Goal: Task Accomplishment & Management: Manage account settings

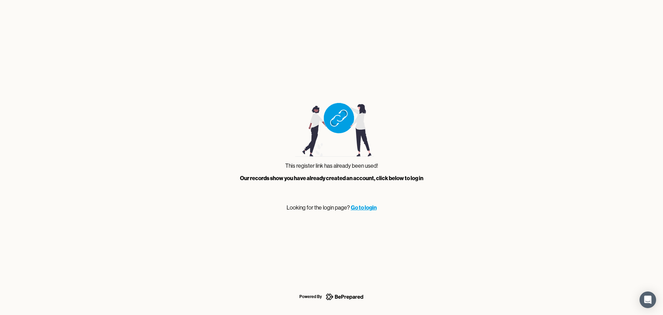
click at [365, 208] on link "Go to login" at bounding box center [364, 207] width 26 height 7
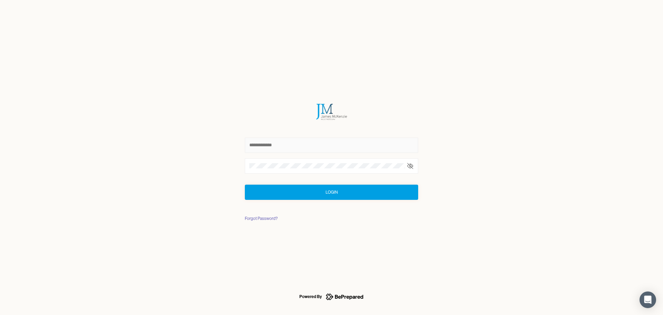
click at [300, 145] on input "text" at bounding box center [331, 144] width 173 height 15
type input "**********"
click at [261, 218] on div "Forgot Password?" at bounding box center [261, 218] width 33 height 7
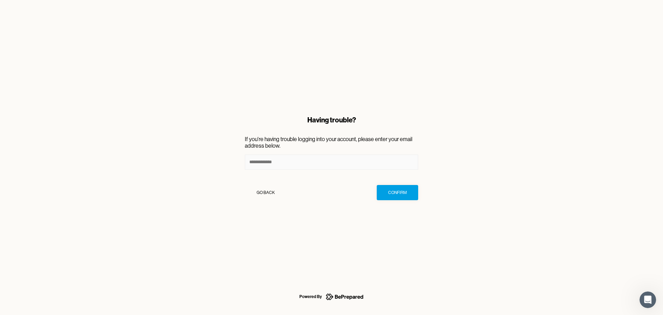
click at [303, 164] on input at bounding box center [331, 161] width 173 height 15
type input "**********"
click at [395, 194] on div "Confirm" at bounding box center [397, 192] width 19 height 7
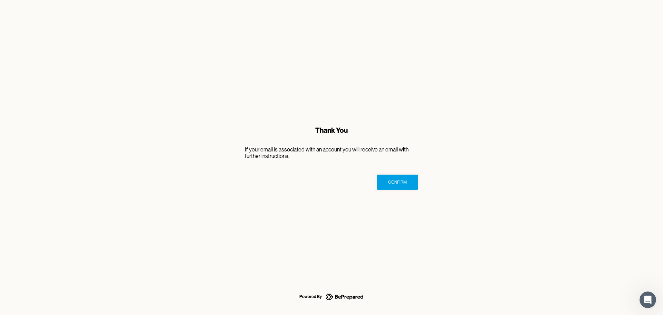
click at [396, 180] on div "Confirm" at bounding box center [397, 181] width 19 height 7
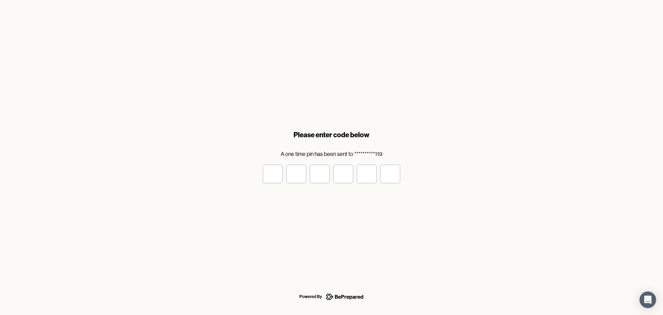
type input "*"
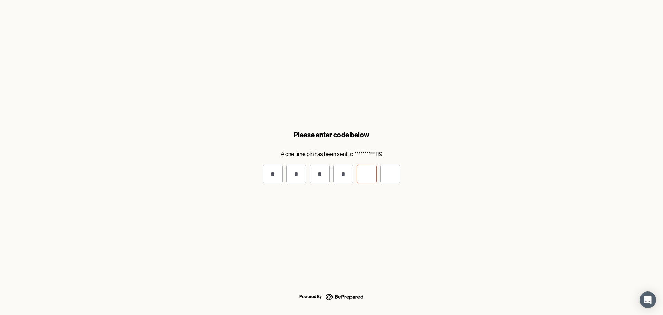
type input "*"
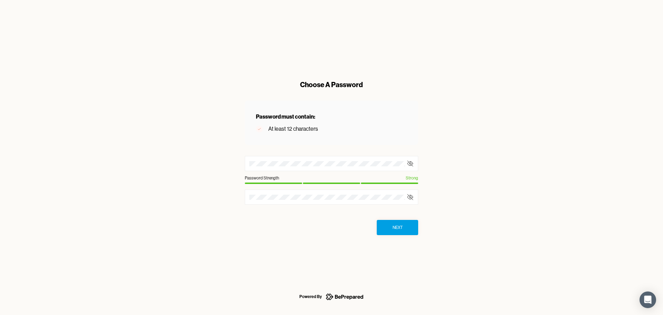
click at [410, 163] on icon at bounding box center [410, 163] width 7 height 7
click at [410, 163] on icon at bounding box center [409, 163] width 1 height 1
click at [409, 198] on icon at bounding box center [410, 196] width 7 height 7
click at [398, 233] on button "Next" at bounding box center [397, 227] width 41 height 15
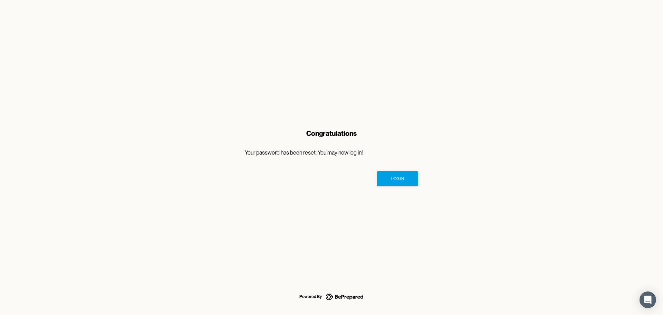
click at [387, 175] on button "Log In" at bounding box center [397, 178] width 41 height 15
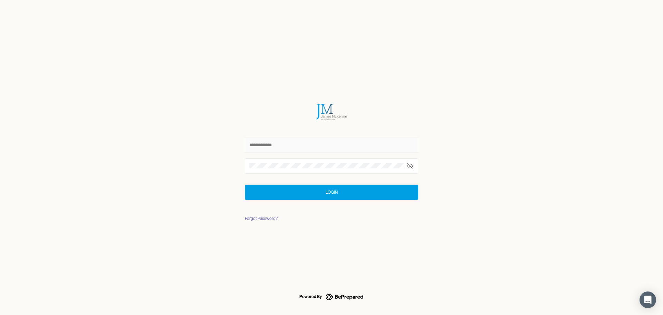
click at [310, 151] on input "text" at bounding box center [331, 144] width 173 height 15
type input "**********"
click button "Login" at bounding box center [331, 191] width 173 height 15
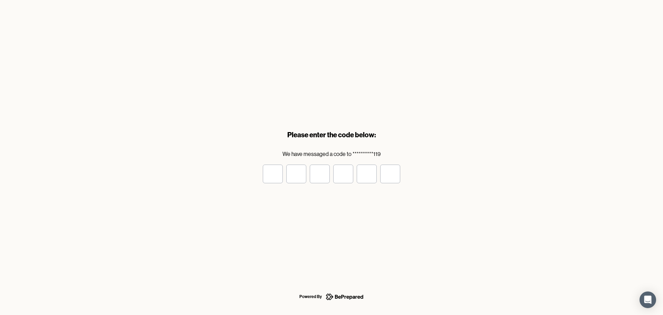
type input "*"
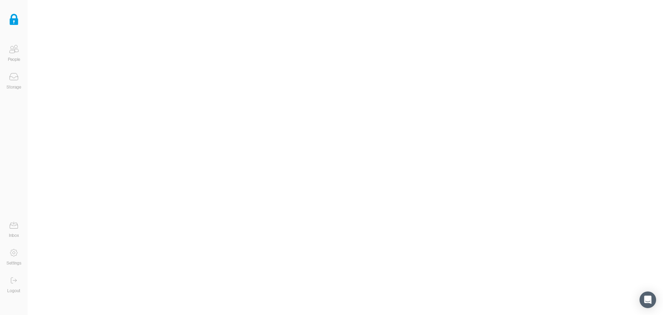
click at [11, 76] on icon at bounding box center [14, 77] width 14 height 14
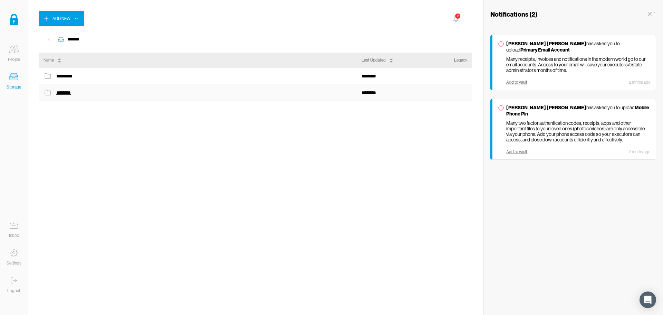
click at [65, 93] on div "********" at bounding box center [64, 92] width 17 height 9
click at [451, 76] on div "**********" at bounding box center [456, 76] width 21 height 5
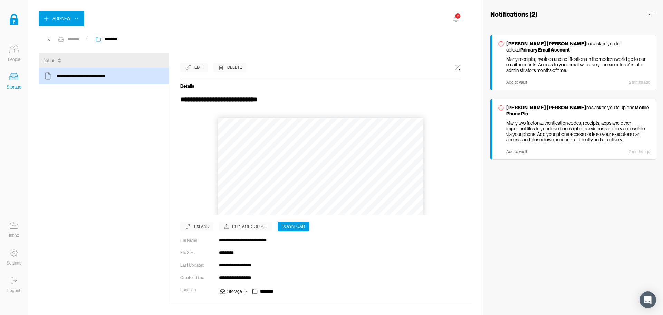
click at [13, 53] on icon at bounding box center [14, 49] width 14 height 14
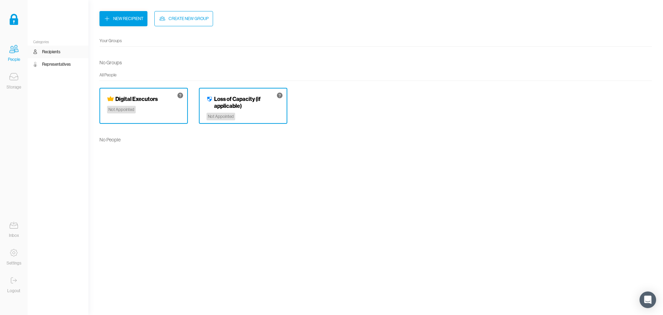
click at [9, 83] on icon at bounding box center [14, 77] width 14 height 14
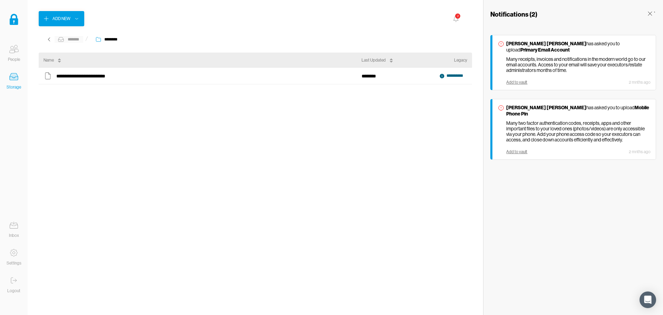
click at [68, 38] on div "*******" at bounding box center [73, 39] width 14 height 7
click at [70, 74] on div "*********" at bounding box center [67, 75] width 22 height 9
click at [49, 39] on icon at bounding box center [49, 39] width 2 height 3
click at [513, 83] on div "Add to vault" at bounding box center [516, 82] width 21 height 5
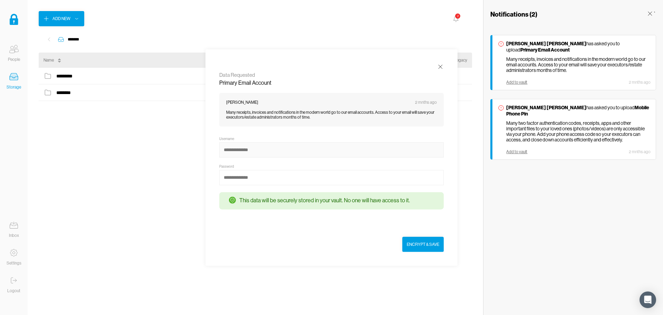
click at [273, 152] on input at bounding box center [331, 149] width 224 height 15
type input "**********"
click at [421, 247] on div "Encrypt & Save" at bounding box center [423, 244] width 32 height 7
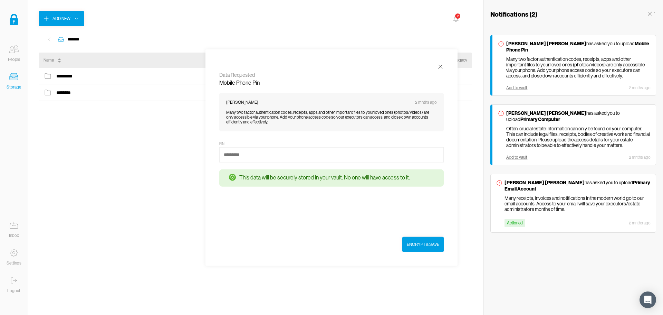
click at [518, 85] on div "Add to vault" at bounding box center [516, 87] width 21 height 5
click at [233, 150] on input at bounding box center [331, 154] width 224 height 15
type input "******"
click at [424, 242] on div "Encrypt & Save" at bounding box center [423, 244] width 32 height 7
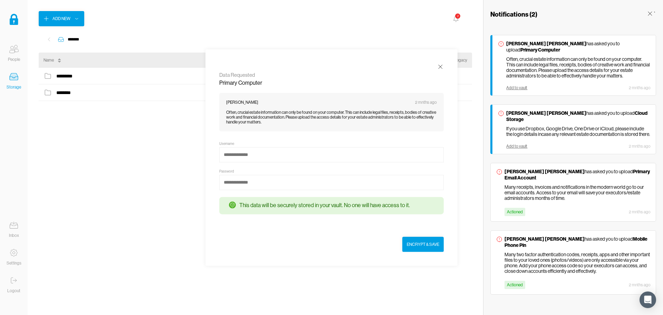
click at [534, 70] on p "Often, crucial estate information can only be found on your computer. This can …" at bounding box center [578, 67] width 144 height 22
click at [520, 85] on div "Add to vault" at bounding box center [516, 87] width 21 height 5
click at [141, 141] on div "********* ******** ******** ********" at bounding box center [255, 186] width 433 height 236
click at [455, 17] on icon at bounding box center [456, 19] width 8 height 8
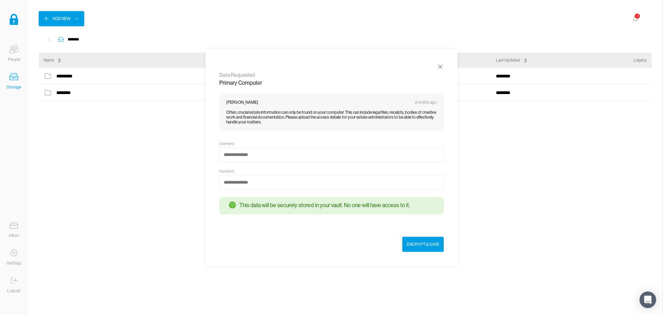
click at [638, 18] on div "2" at bounding box center [637, 16] width 6 height 6
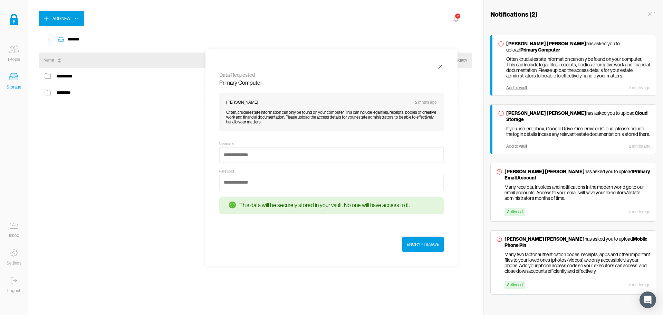
click at [17, 55] on icon at bounding box center [14, 49] width 14 height 14
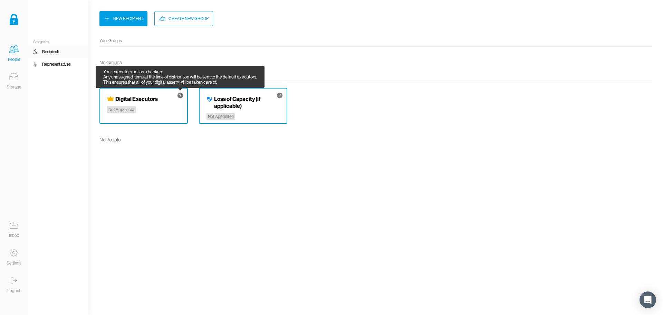
click at [183, 95] on icon at bounding box center [180, 96] width 6 height 6
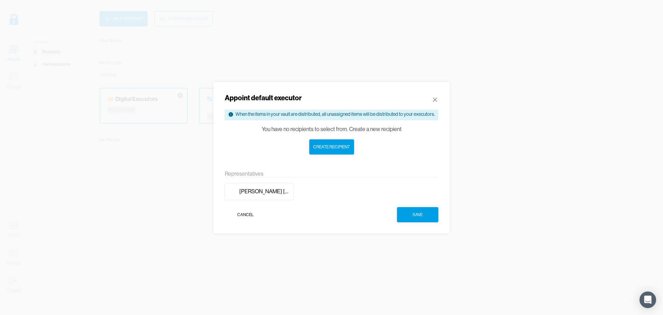
click at [432, 98] on icon at bounding box center [435, 99] width 7 height 7
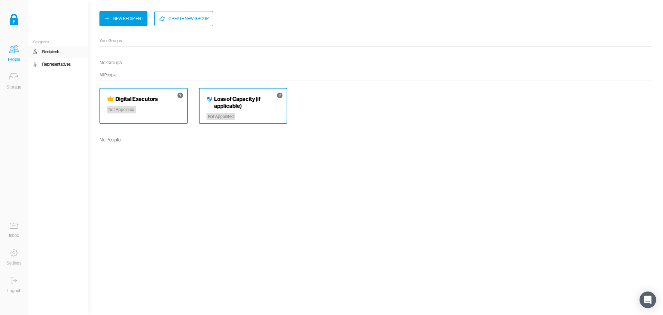
click at [248, 106] on h4 "Loss of Capacity (if applicable)" at bounding box center [247, 102] width 66 height 14
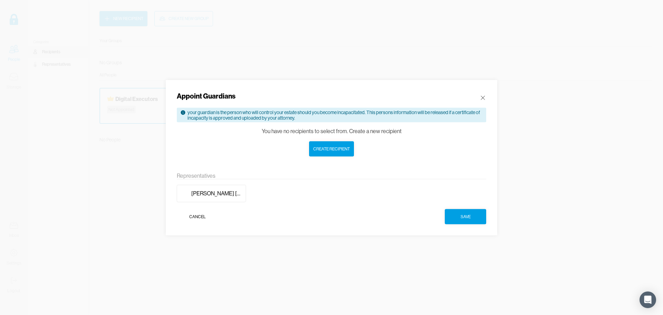
click at [482, 96] on icon at bounding box center [482, 97] width 7 height 7
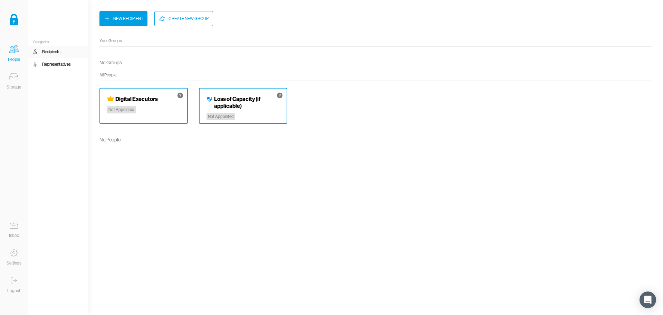
click at [184, 94] on div "Your executors act as a backup. Any unassigned items at the time of distributio…" at bounding box center [143, 106] width 88 height 36
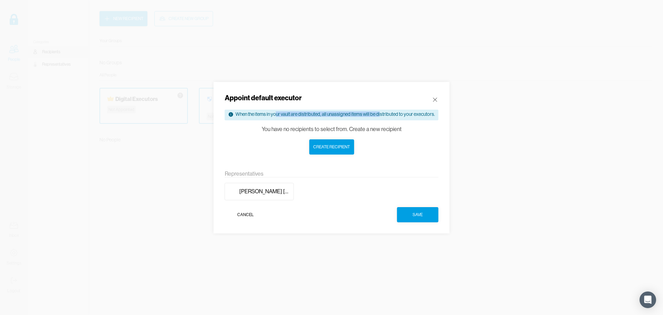
drag, startPoint x: 275, startPoint y: 115, endPoint x: 370, endPoint y: 118, distance: 95.7
click at [381, 119] on div "When the items in your vault are distributed, all unassigned items will be dist…" at bounding box center [332, 114] width 214 height 11
click at [436, 99] on icon at bounding box center [435, 99] width 7 height 7
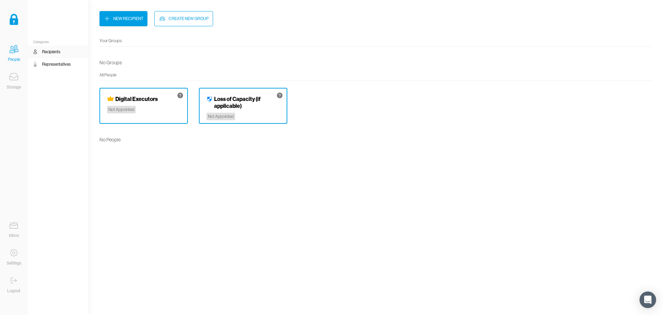
click at [140, 107] on div "Your executors act as a backup. Any unassigned items at the time of distributio…" at bounding box center [143, 106] width 88 height 36
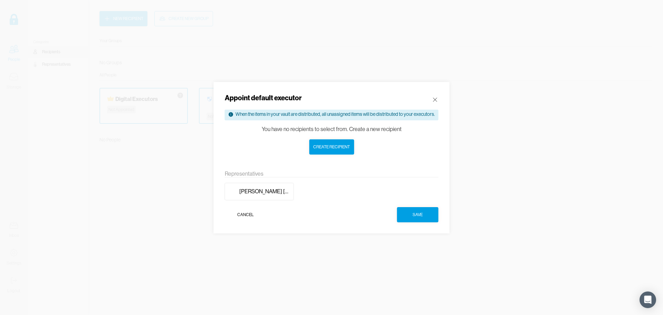
click at [438, 98] on icon at bounding box center [435, 99] width 7 height 7
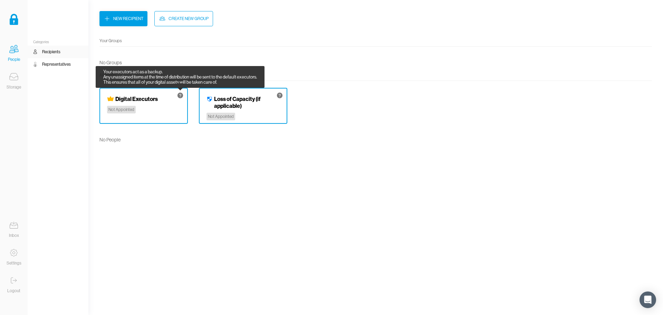
click at [181, 94] on icon at bounding box center [180, 96] width 6 height 6
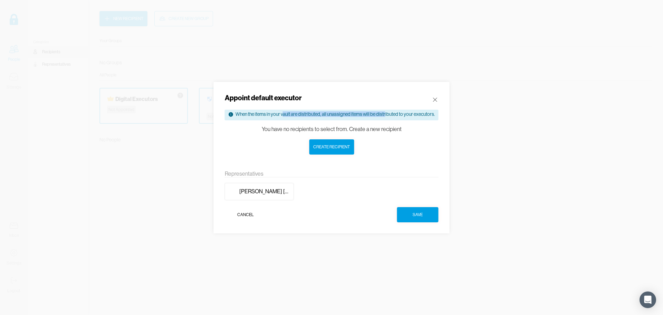
drag, startPoint x: 284, startPoint y: 113, endPoint x: 386, endPoint y: 114, distance: 101.9
click at [386, 114] on div "When the items in your vault are distributed, all unassigned items will be dist…" at bounding box center [335, 114] width 200 height 7
click at [437, 99] on icon at bounding box center [435, 99] width 7 height 7
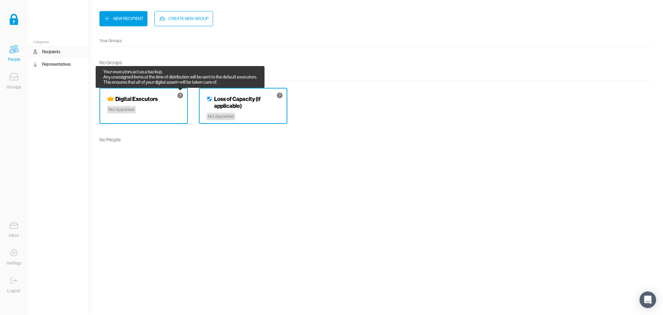
click at [177, 95] on icon at bounding box center [180, 95] width 7 height 7
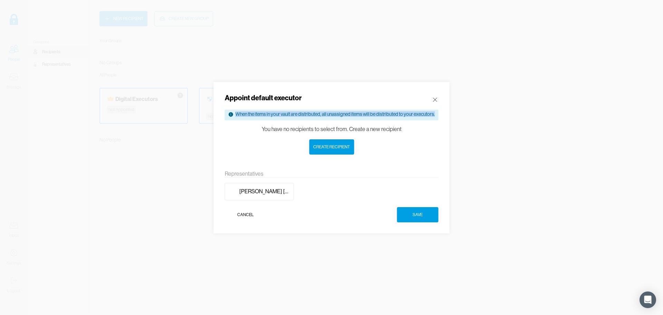
drag, startPoint x: 237, startPoint y: 114, endPoint x: 437, endPoint y: 114, distance: 199.9
click at [437, 114] on div "When the items in your vault are distributed, all unassigned items will be dist…" at bounding box center [332, 114] width 214 height 11
copy div "When the items in your vault are distributed, all unassigned items will be dist…"
click at [280, 110] on div "When the items in your vault are distributed, all unassigned items will be dist…" at bounding box center [332, 114] width 214 height 11
click at [275, 132] on div "You have no recipients to select from. Create a new recipient" at bounding box center [332, 129] width 140 height 7
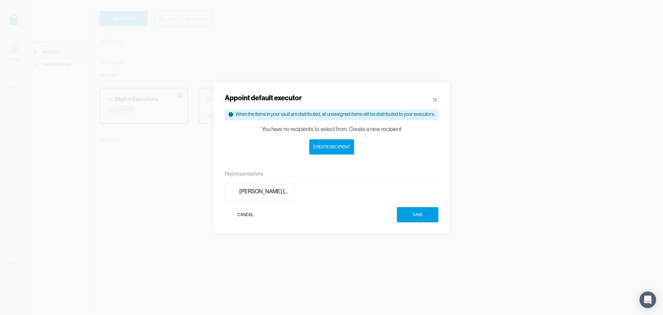
click at [438, 100] on icon at bounding box center [435, 99] width 7 height 7
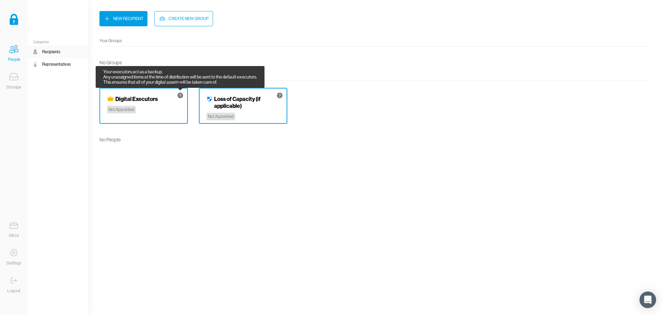
click at [180, 94] on icon at bounding box center [180, 96] width 6 height 6
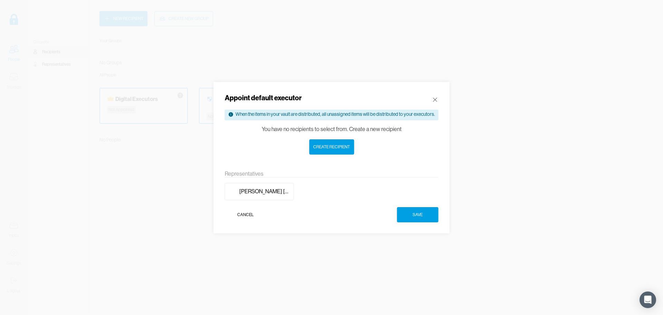
click at [435, 98] on icon at bounding box center [435, 99] width 7 height 7
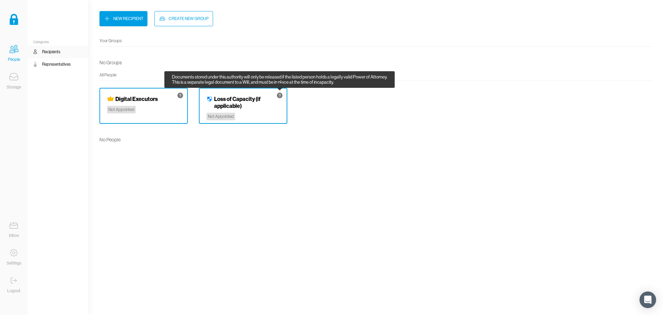
click at [278, 95] on icon at bounding box center [280, 96] width 6 height 6
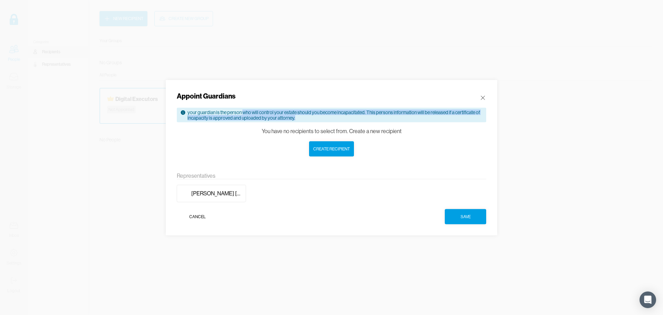
drag, startPoint x: 243, startPoint y: 114, endPoint x: 345, endPoint y: 117, distance: 101.5
click at [345, 117] on div "your guardian is the person who will control your estate should you become inca…" at bounding box center [334, 114] width 295 height 11
click at [338, 95] on div "Appoint Guardians" at bounding box center [331, 96] width 309 height 10
drag, startPoint x: 316, startPoint y: 122, endPoint x: 332, endPoint y: 112, distance: 18.9
click at [332, 112] on div "Appoint Guardians your guardian is the person who will control your estate shou…" at bounding box center [331, 157] width 331 height 155
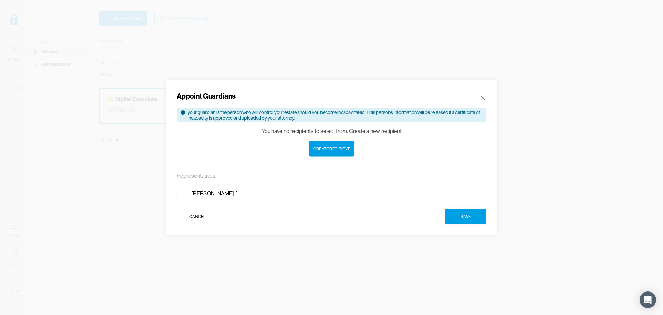
click at [482, 97] on icon at bounding box center [482, 97] width 7 height 7
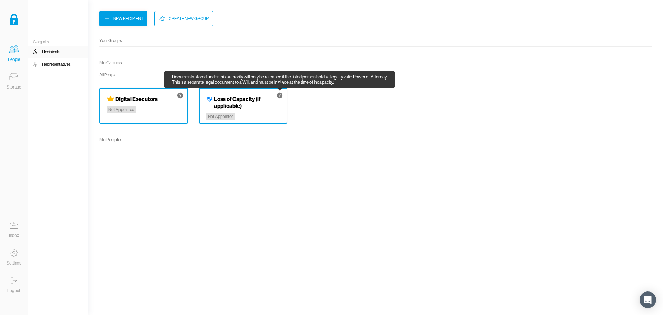
click at [282, 94] on icon at bounding box center [280, 96] width 6 height 6
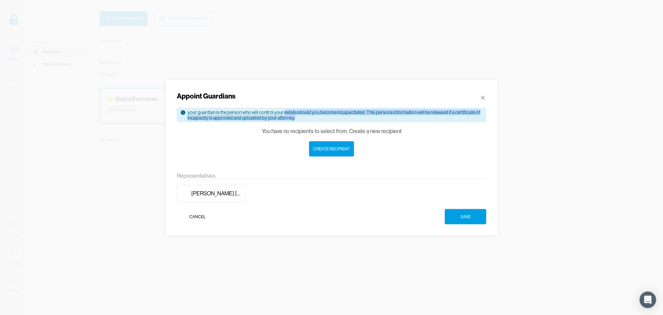
drag, startPoint x: 297, startPoint y: 116, endPoint x: 289, endPoint y: 77, distance: 39.7
click at [284, 108] on div "your guardian is the person who will control your estate should you become inca…" at bounding box center [331, 114] width 309 height 15
click at [263, 113] on div "your guardian is the person who will control your estate should you become inca…" at bounding box center [334, 114] width 295 height 11
click at [482, 97] on icon at bounding box center [482, 97] width 7 height 7
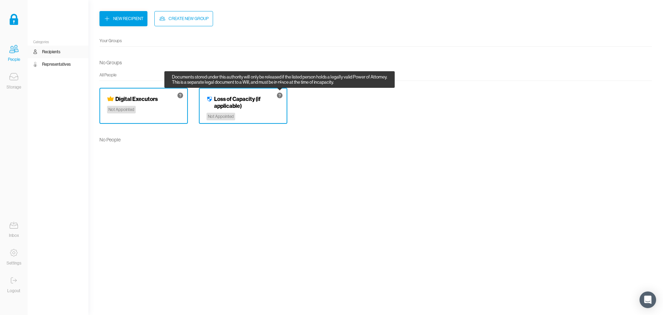
click at [279, 94] on icon at bounding box center [279, 95] width 7 height 7
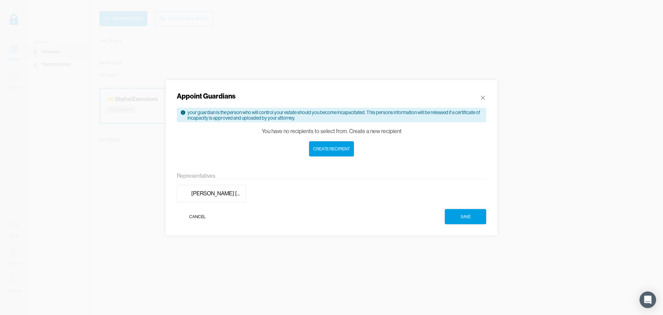
click at [483, 96] on icon at bounding box center [482, 97] width 7 height 7
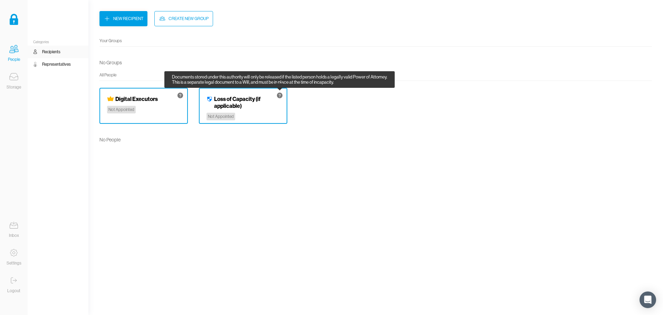
click at [278, 95] on icon at bounding box center [280, 96] width 6 height 6
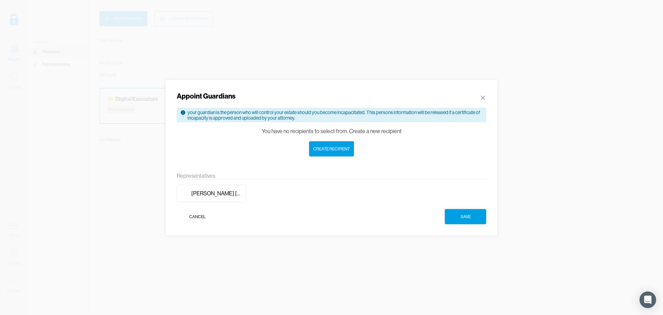
click at [485, 97] on icon at bounding box center [482, 97] width 7 height 7
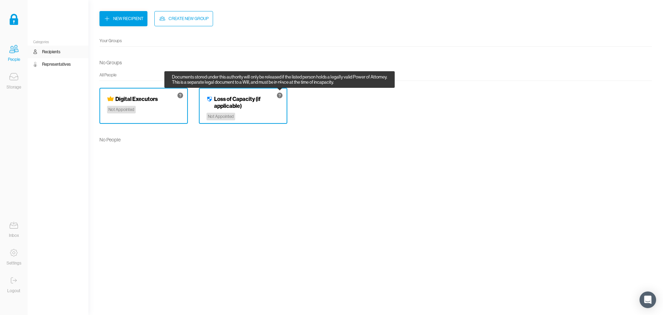
click at [280, 94] on icon at bounding box center [280, 96] width 6 height 6
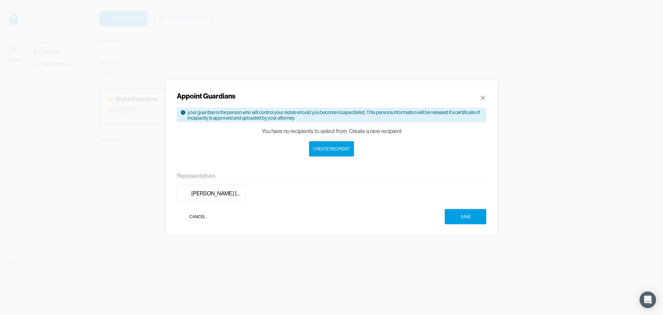
drag, startPoint x: 482, startPoint y: 97, endPoint x: 390, endPoint y: 52, distance: 102.4
click at [482, 97] on icon at bounding box center [482, 97] width 7 height 7
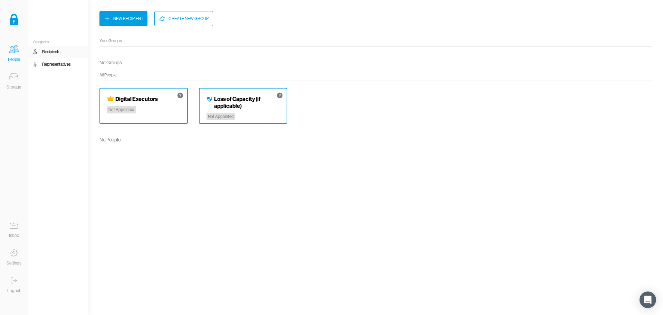
click at [60, 62] on div "Representatives" at bounding box center [56, 64] width 29 height 7
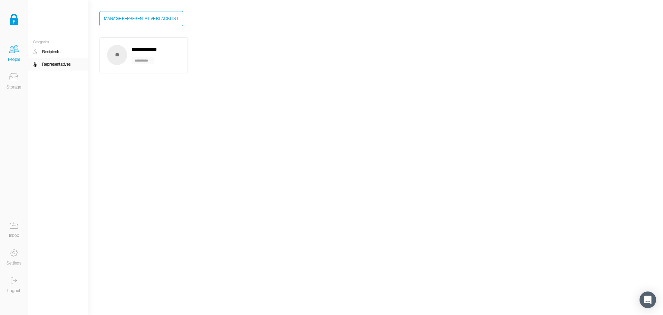
click at [58, 52] on div "Recipients" at bounding box center [51, 51] width 18 height 7
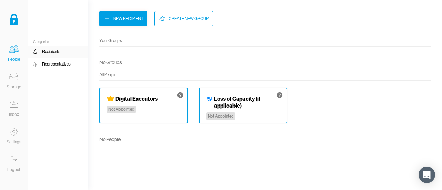
click at [114, 17] on div "New Recipient" at bounding box center [128, 18] width 30 height 7
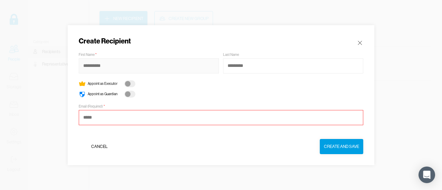
click at [108, 63] on input at bounding box center [149, 65] width 140 height 15
drag, startPoint x: 215, startPoint y: 89, endPoint x: 207, endPoint y: 90, distance: 7.9
click at [215, 89] on div "Appoint as Executor Appoint as Guardian" at bounding box center [221, 88] width 284 height 17
click at [133, 83] on div at bounding box center [129, 83] width 11 height 7
click at [130, 71] on input at bounding box center [149, 65] width 140 height 15
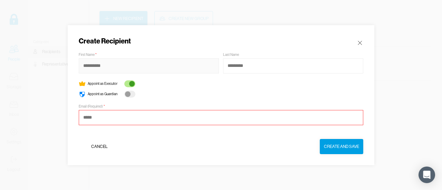
type input "******"
click at [259, 63] on input at bounding box center [293, 65] width 140 height 15
type input "********"
type input "**********"
click at [334, 141] on button "Create and Save" at bounding box center [342, 146] width 44 height 15
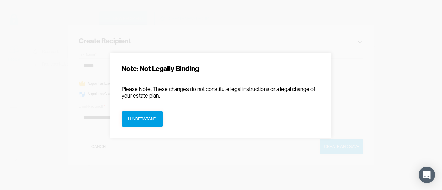
click at [140, 118] on div "I understand" at bounding box center [142, 119] width 28 height 7
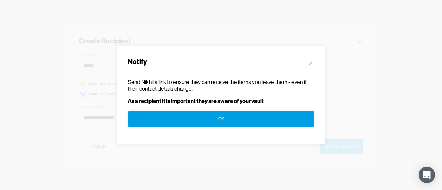
click at [233, 122] on button "OK" at bounding box center [221, 119] width 186 height 15
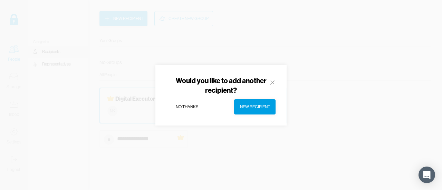
click at [252, 107] on div "New Recipient" at bounding box center [255, 107] width 30 height 7
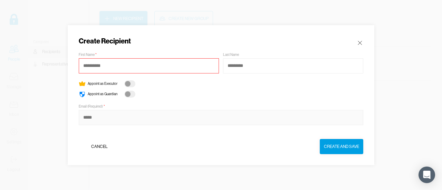
click at [148, 118] on input at bounding box center [221, 117] width 284 height 15
click at [113, 66] on input at bounding box center [149, 65] width 140 height 15
type input "*******"
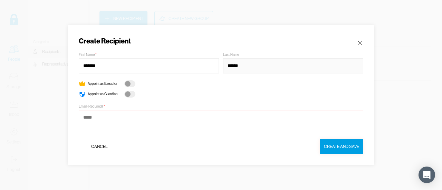
type input "******"
click at [98, 144] on div "Cancel" at bounding box center [99, 146] width 17 height 7
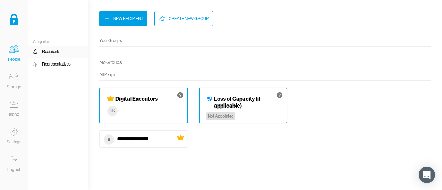
click at [58, 54] on div "Recipients" at bounding box center [51, 51] width 18 height 7
click at [55, 65] on div "Representatives" at bounding box center [56, 64] width 29 height 7
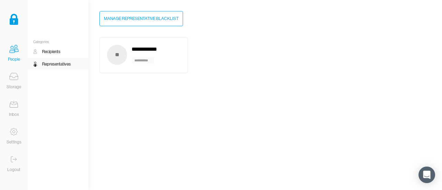
click at [57, 49] on div "Recipients" at bounding box center [51, 51] width 18 height 7
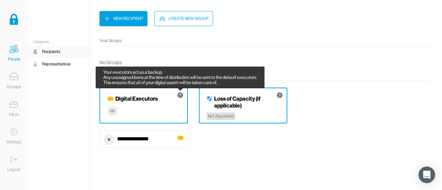
click at [183, 95] on icon at bounding box center [180, 95] width 7 height 7
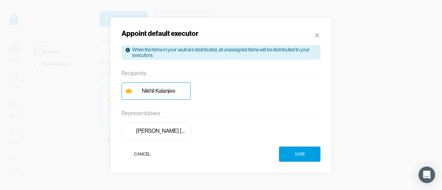
click at [313, 33] on div "Appoint default executor" at bounding box center [221, 34] width 199 height 10
click at [318, 36] on icon at bounding box center [316, 35] width 7 height 7
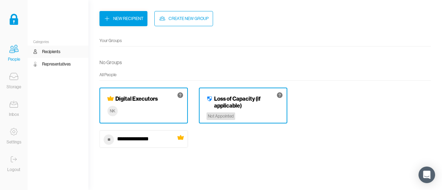
click at [17, 84] on div "Storage" at bounding box center [14, 87] width 15 height 7
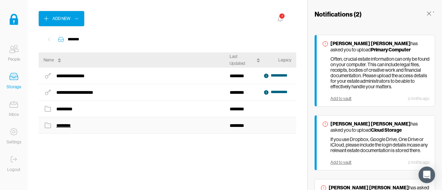
click at [64, 124] on div "********" at bounding box center [64, 125] width 17 height 9
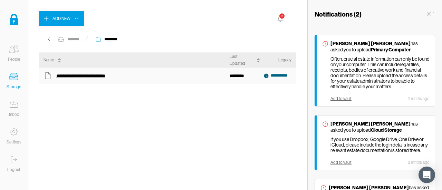
click at [82, 73] on div "**********" at bounding box center [92, 75] width 73 height 9
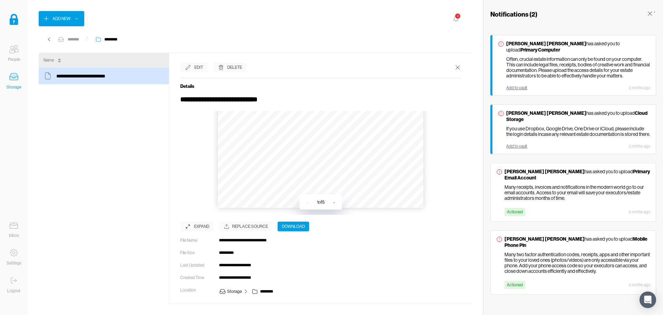
scroll to position [35, 0]
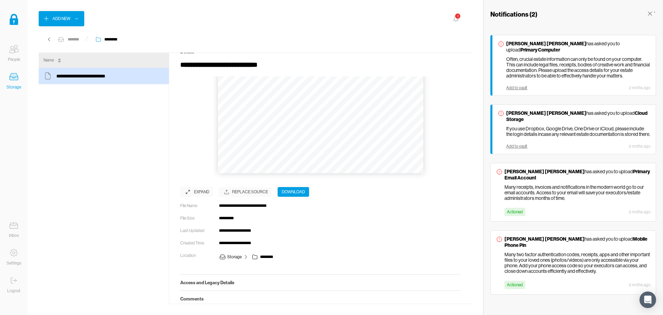
click at [334, 165] on button "›" at bounding box center [334, 167] width 15 height 15
click at [23, 51] on div "People" at bounding box center [14, 52] width 28 height 21
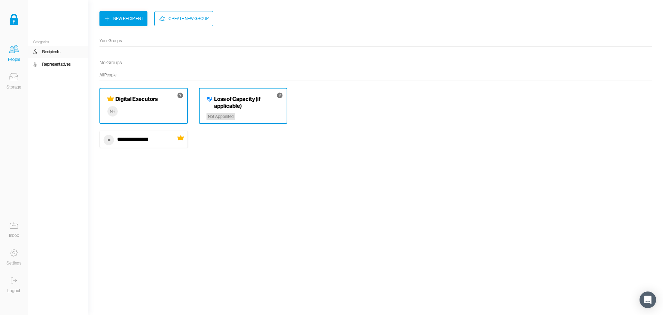
click at [118, 20] on div "New Recipient" at bounding box center [128, 18] width 30 height 7
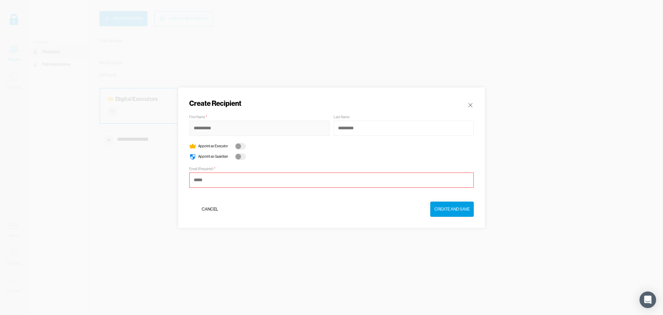
click at [230, 128] on input at bounding box center [259, 127] width 140 height 15
type input "*******"
type input "******"
click at [213, 182] on input at bounding box center [331, 179] width 284 height 15
type input "**********"
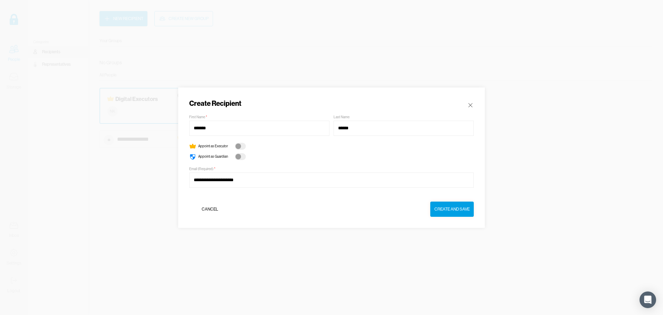
click at [241, 143] on div at bounding box center [240, 146] width 11 height 7
click at [452, 209] on div "Create and Save" at bounding box center [451, 208] width 35 height 7
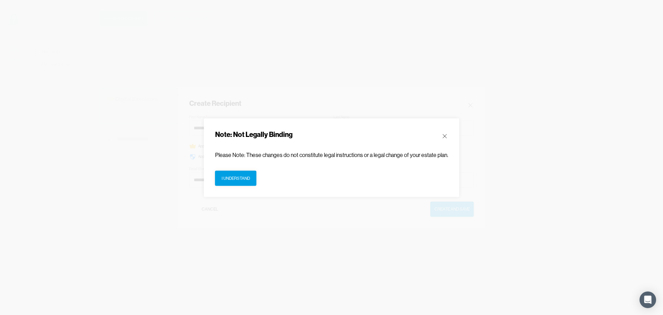
click at [236, 177] on div "I understand" at bounding box center [236, 177] width 28 height 7
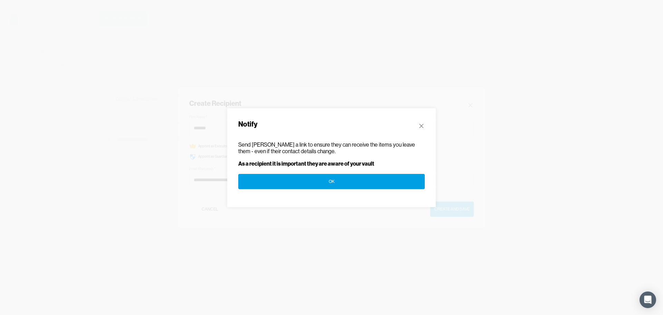
click at [336, 183] on button "OK" at bounding box center [331, 181] width 186 height 15
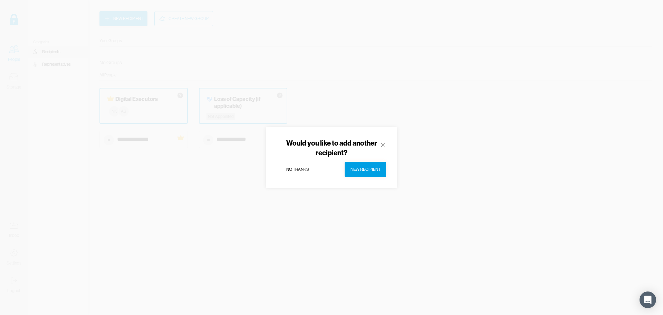
click at [360, 166] on div "New Recipient" at bounding box center [365, 169] width 30 height 7
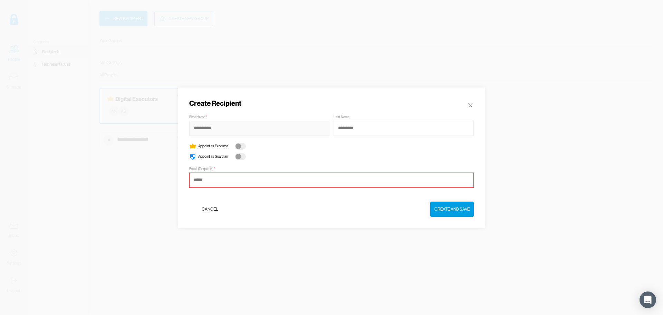
drag, startPoint x: 207, startPoint y: 126, endPoint x: 212, endPoint y: 125, distance: 5.3
click at [207, 126] on input at bounding box center [259, 127] width 140 height 15
type input "******"
type input "*****"
type input "**********"
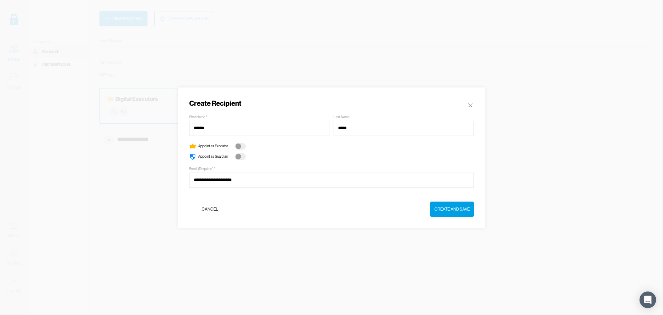
click at [242, 144] on div at bounding box center [240, 146] width 11 height 7
click at [453, 208] on div "Create and Save" at bounding box center [451, 208] width 35 height 7
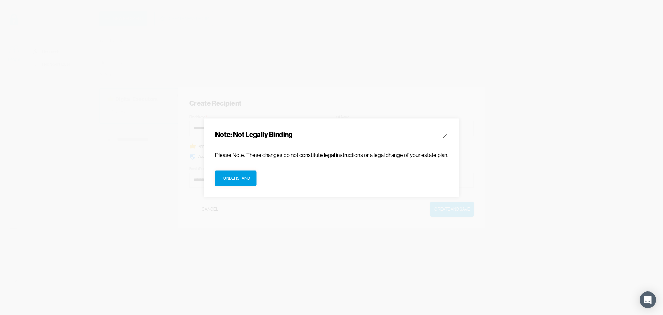
click at [230, 176] on div "I understand" at bounding box center [236, 177] width 28 height 7
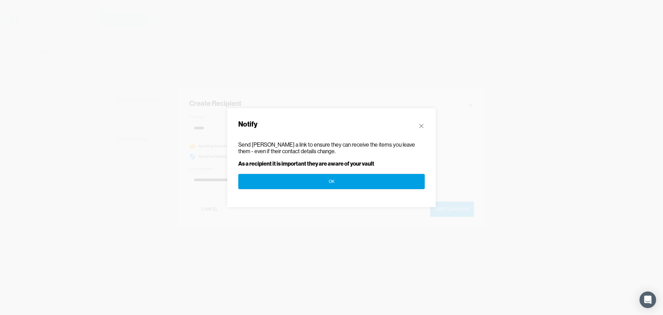
click at [325, 176] on button "OK" at bounding box center [331, 181] width 186 height 15
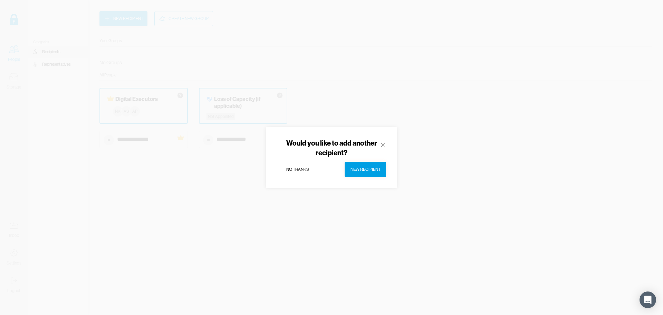
click at [383, 143] on icon at bounding box center [382, 144] width 7 height 7
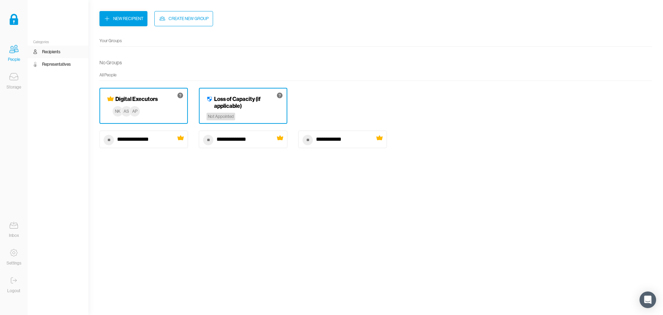
click at [162, 110] on div "Digital Executors NK AS AP" at bounding box center [143, 106] width 88 height 36
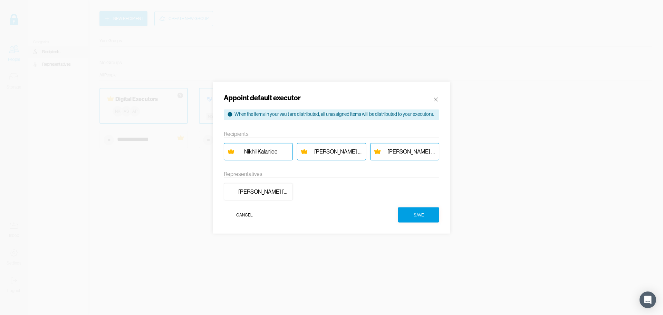
click at [436, 98] on icon at bounding box center [435, 99] width 7 height 7
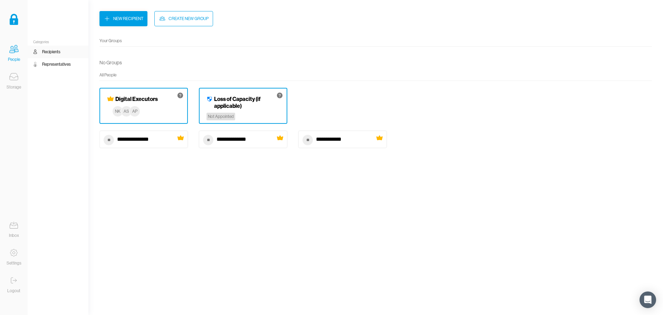
click at [254, 106] on h4 "Loss of Capacity (if applicable)" at bounding box center [247, 102] width 66 height 14
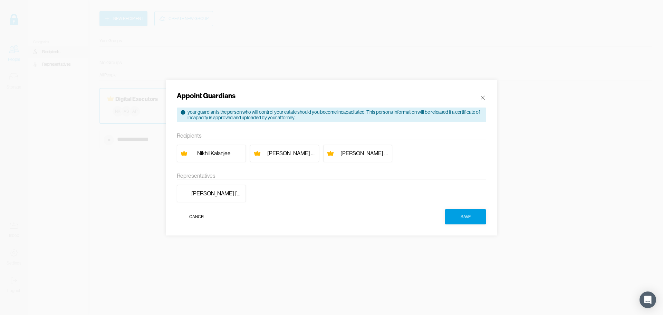
click at [353, 154] on div "[PERSON_NAME]" at bounding box center [364, 153] width 48 height 7
click at [480, 219] on button "Save" at bounding box center [465, 216] width 41 height 15
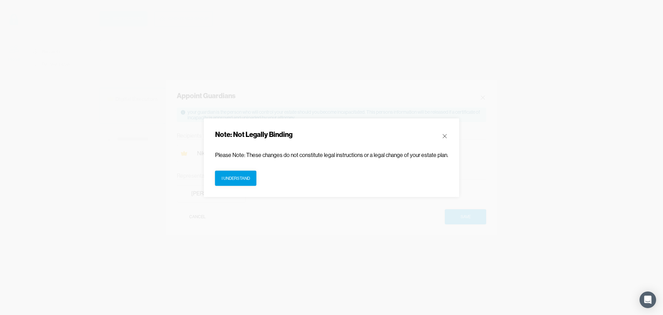
click at [258, 173] on div "I understand" at bounding box center [331, 177] width 233 height 15
click at [252, 175] on button "I understand" at bounding box center [235, 177] width 41 height 15
